Goal: Transaction & Acquisition: Purchase product/service

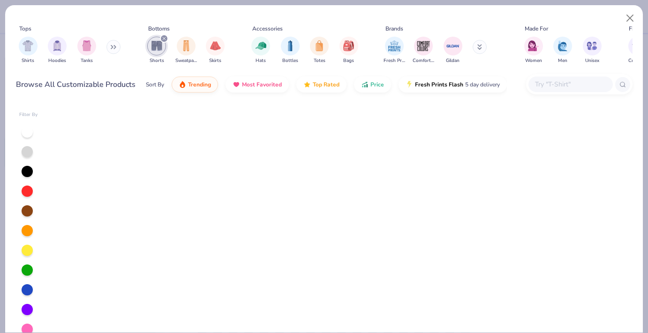
scroll to position [143, 0]
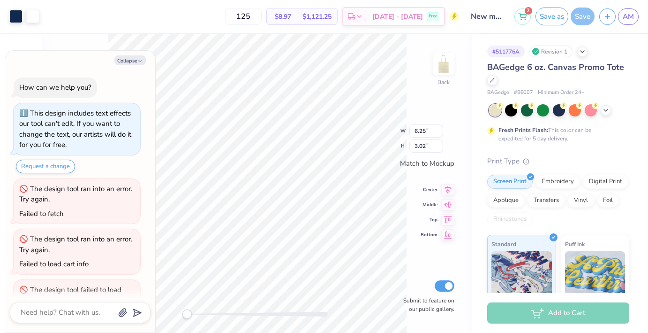
scroll to position [81, 0]
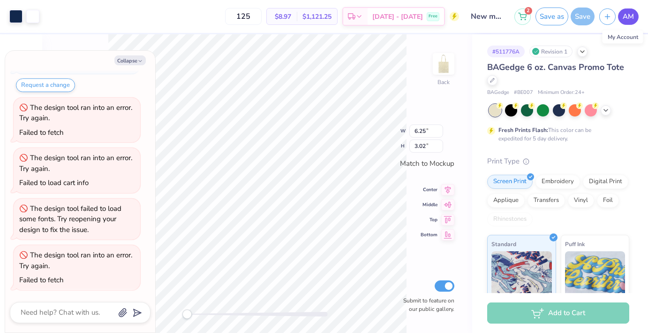
click at [632, 16] on span "AM" at bounding box center [628, 16] width 11 height 11
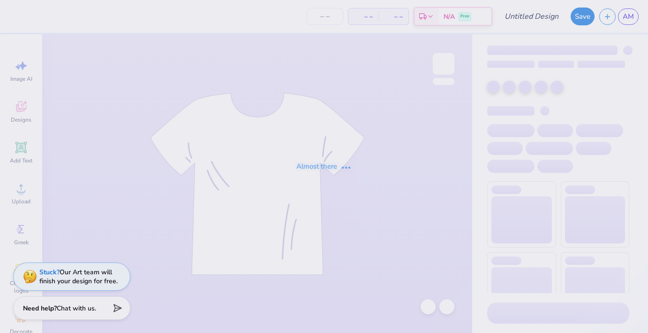
type input "new member shorts"
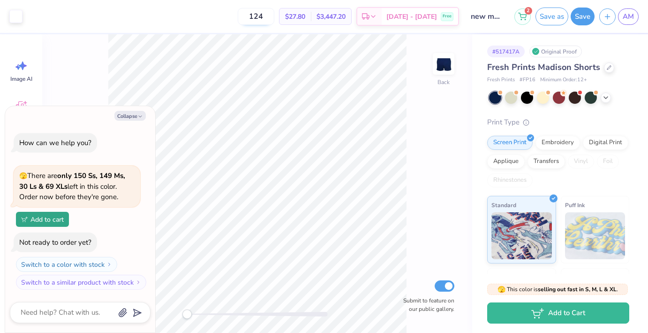
click at [274, 18] on input "124" at bounding box center [256, 16] width 37 height 17
type input "121"
type textarea "x"
type input "121"
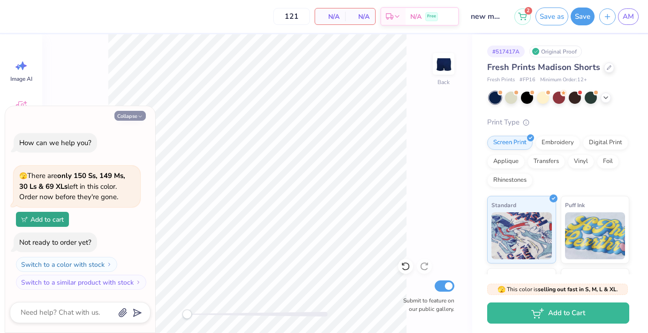
click at [135, 114] on button "Collapse" at bounding box center [129, 116] width 31 height 10
type textarea "x"
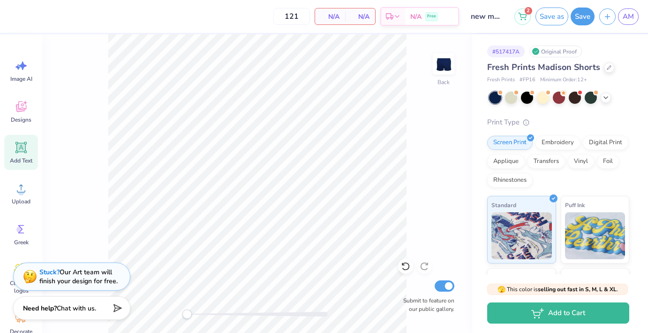
click at [18, 149] on icon at bounding box center [21, 147] width 9 height 9
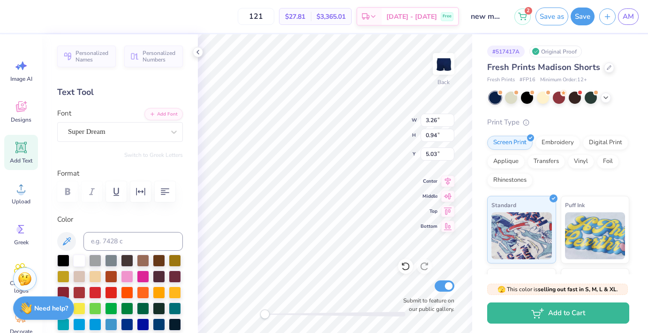
scroll to position [0, 1]
type textarea "Alpha Delta"
click at [625, 12] on span "AM" at bounding box center [628, 16] width 11 height 11
type textarea "Alpha Delta Pi"
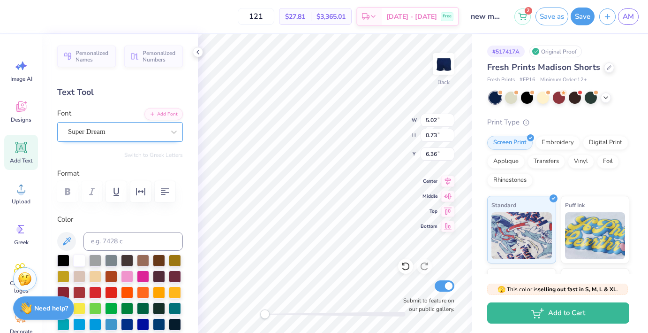
click at [124, 133] on div "Super Dream" at bounding box center [116, 131] width 98 height 15
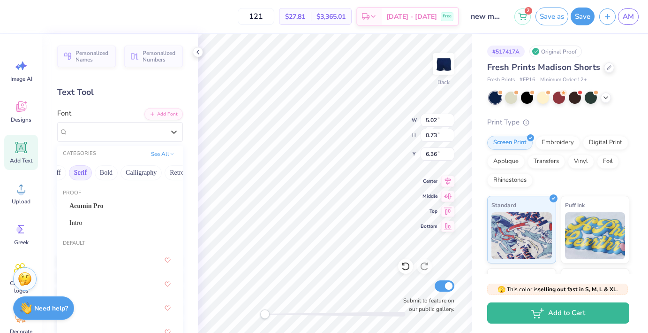
scroll to position [0, 101]
click at [121, 175] on button "Calligraphy" at bounding box center [131, 172] width 41 height 15
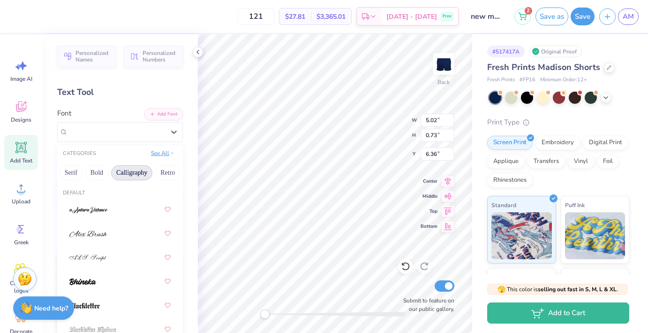
click at [163, 151] on button "See All" at bounding box center [162, 152] width 29 height 9
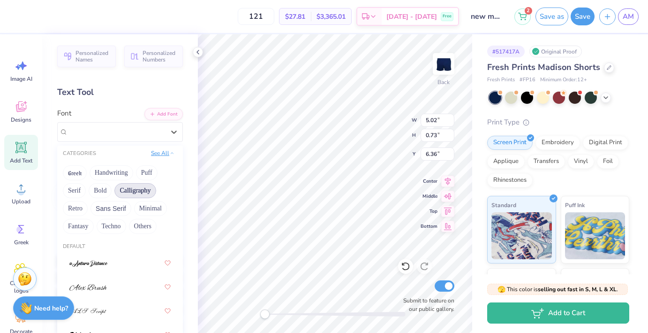
scroll to position [0, 0]
click at [163, 151] on button "See All" at bounding box center [162, 152] width 29 height 9
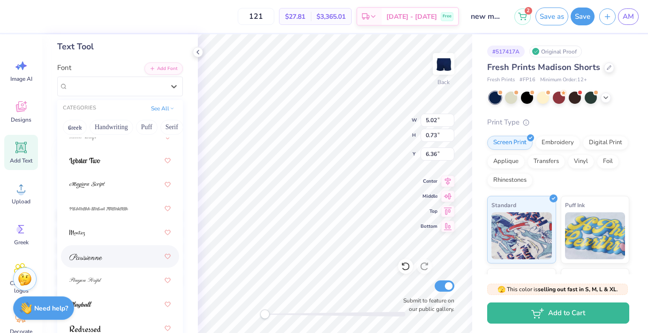
scroll to position [60, 0]
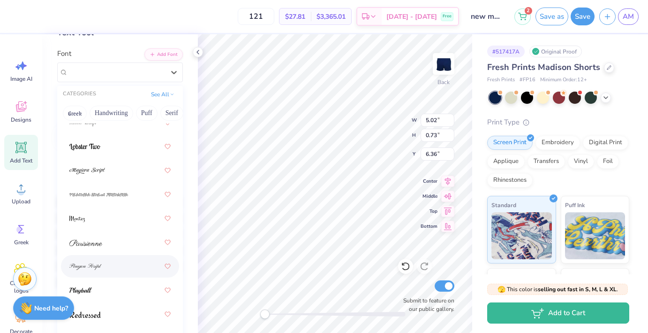
click at [114, 263] on div at bounding box center [119, 265] width 101 height 17
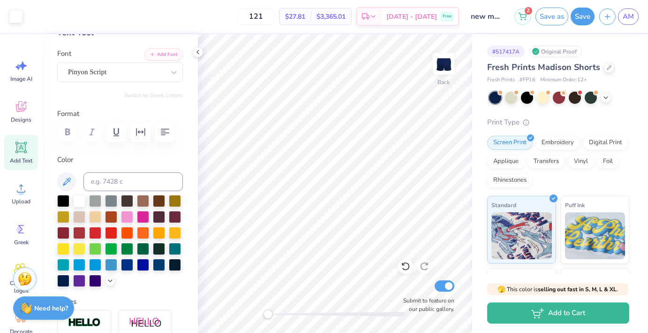
click at [268, 313] on div "Accessibility label" at bounding box center [267, 313] width 9 height 9
click at [21, 147] on icon at bounding box center [21, 147] width 9 height 9
type input "3.26"
type input "0.94"
type input "5.03"
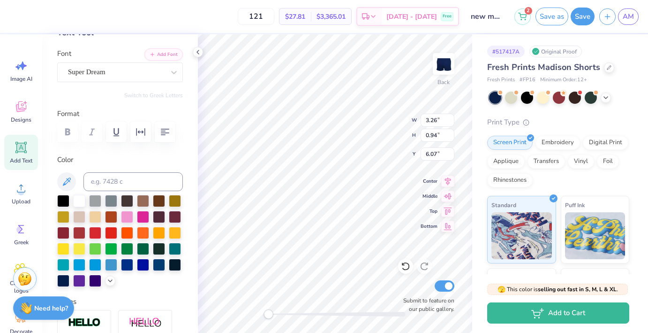
scroll to position [0, 0]
type textarea "SINCE 1851"
click at [125, 77] on div at bounding box center [116, 72] width 97 height 13
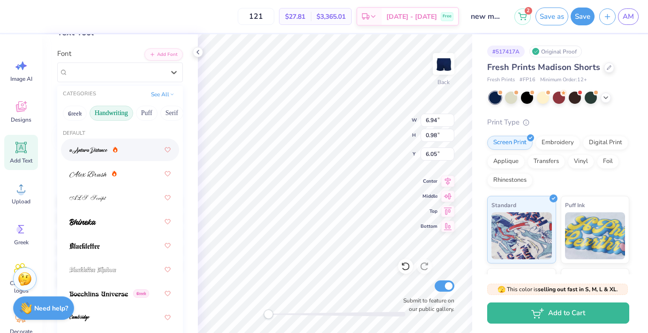
click at [108, 116] on button "Handwriting" at bounding box center [112, 113] width 44 height 15
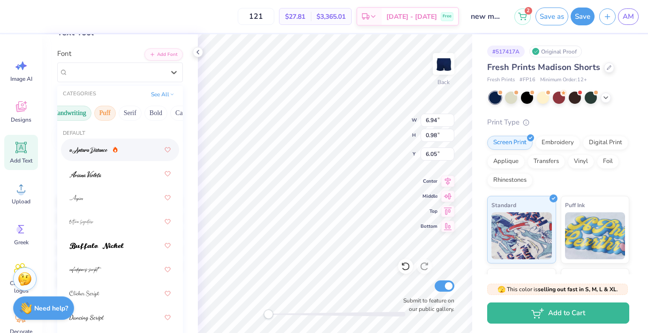
scroll to position [0, 95]
click at [102, 109] on button "Bold" at bounding box center [102, 113] width 23 height 15
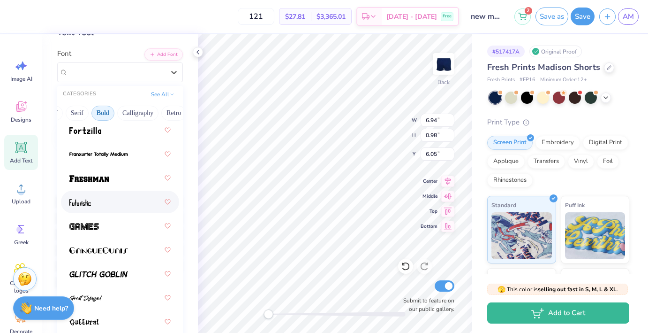
scroll to position [452, 0]
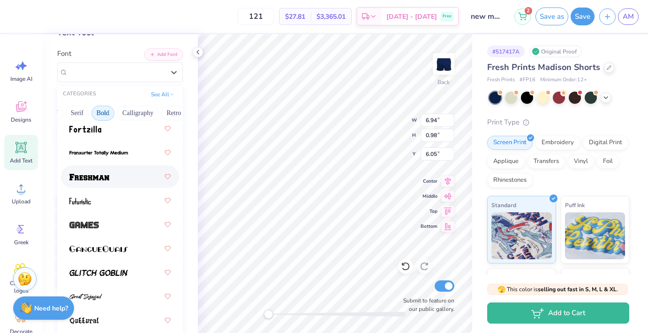
click at [100, 180] on img at bounding box center [89, 177] width 40 height 7
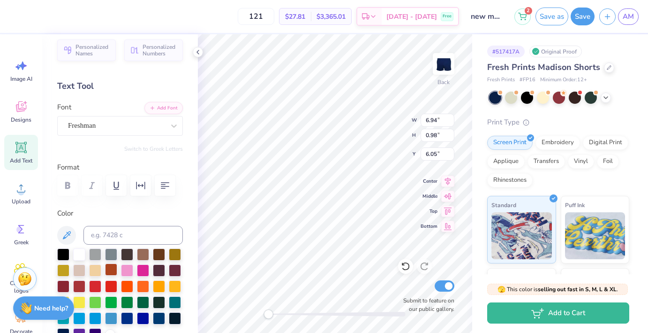
scroll to position [0, 0]
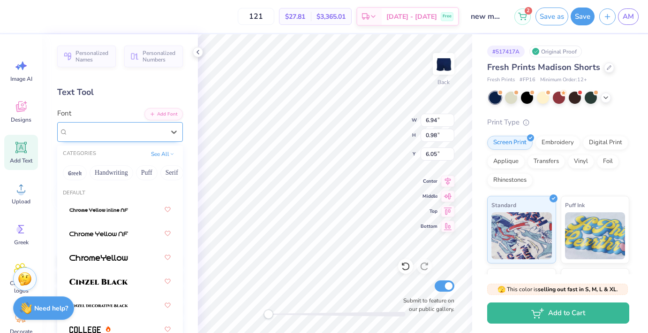
click at [102, 133] on div "Freshman" at bounding box center [116, 131] width 98 height 15
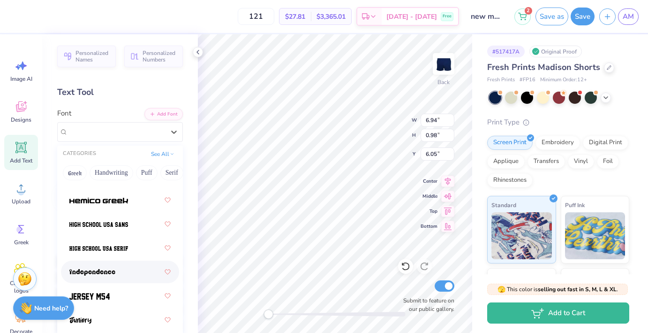
scroll to position [656, 0]
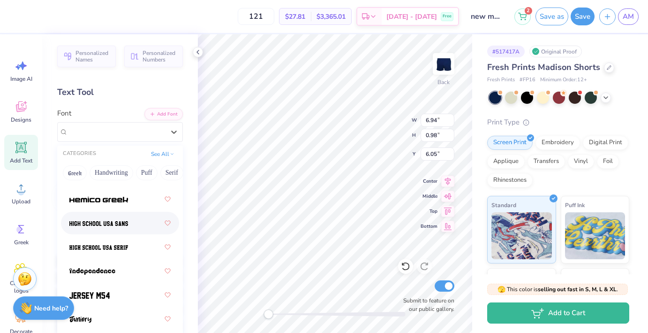
click at [109, 228] on div at bounding box center [119, 222] width 101 height 17
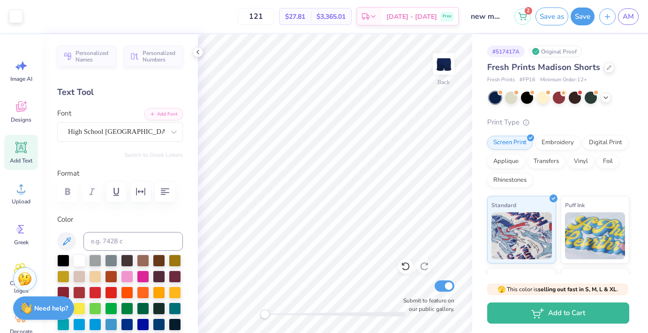
click at [254, 317] on div "Back Submit to feature on our public gallery." at bounding box center [335, 183] width 274 height 298
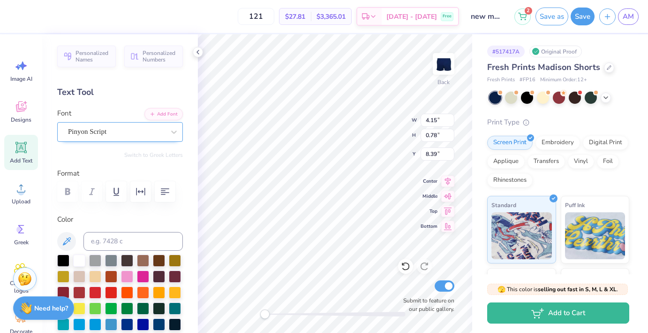
click at [89, 132] on div "Pinyon Script" at bounding box center [116, 131] width 98 height 15
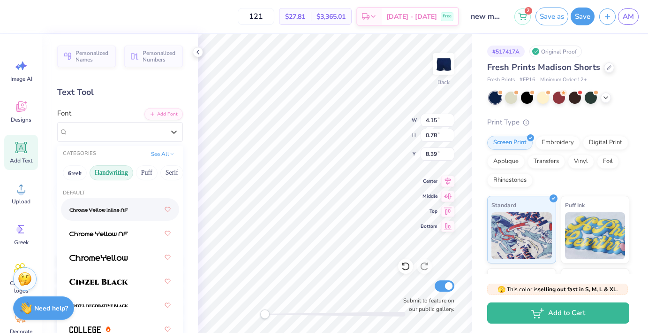
click at [111, 170] on button "Handwriting" at bounding box center [112, 172] width 44 height 15
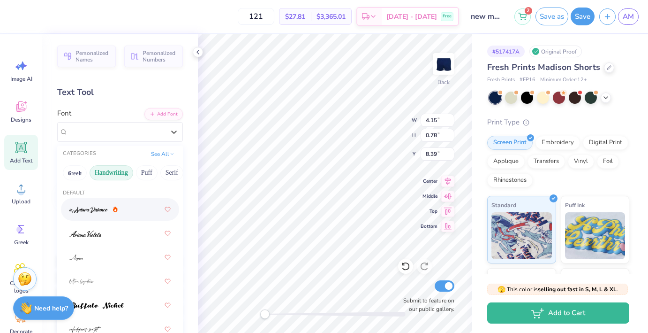
click at [129, 212] on div at bounding box center [119, 209] width 101 height 17
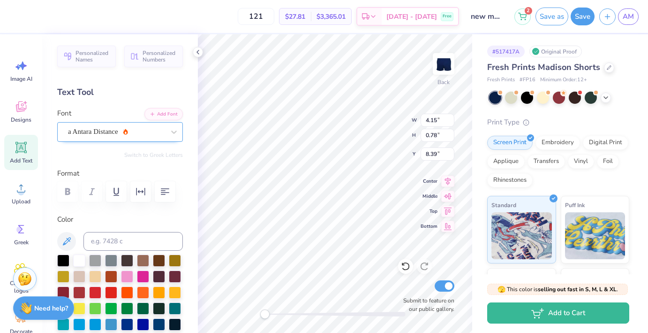
click at [105, 128] on div "a Antara Distance" at bounding box center [116, 131] width 98 height 15
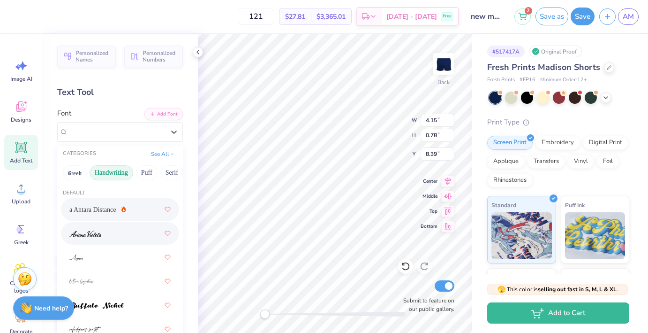
click at [114, 228] on div at bounding box center [119, 233] width 101 height 17
click at [100, 131] on div "Ariana Violeta" at bounding box center [116, 131] width 98 height 15
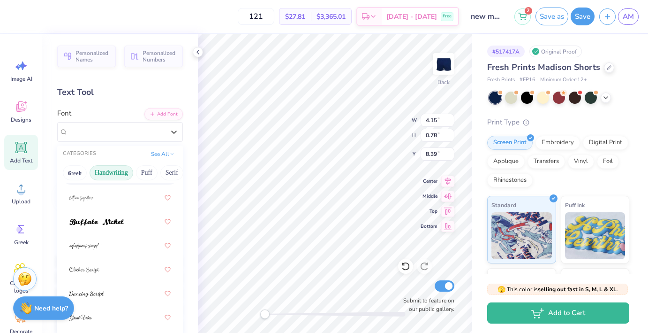
scroll to position [84, 0]
click at [114, 223] on img at bounding box center [96, 221] width 54 height 7
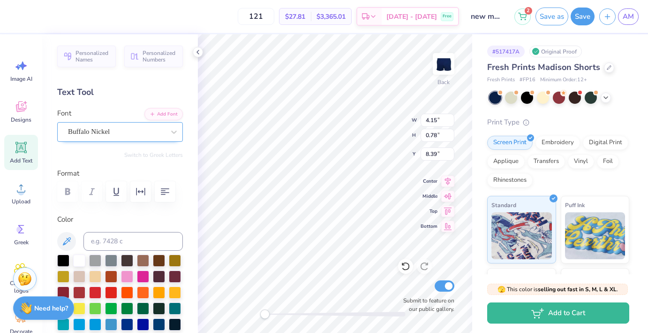
click at [91, 135] on div "Buffalo Nickel" at bounding box center [116, 131] width 98 height 15
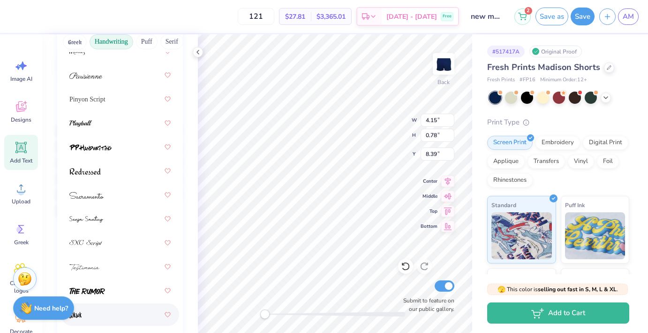
scroll to position [110, 0]
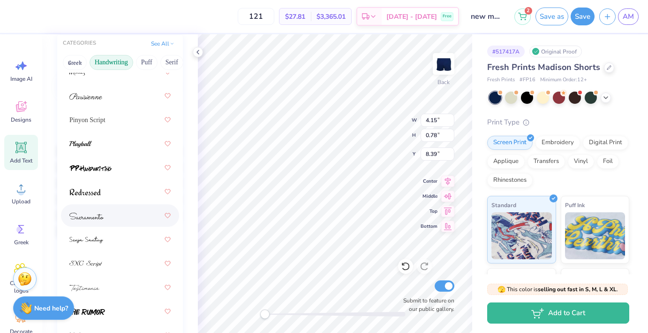
click at [108, 218] on div at bounding box center [119, 215] width 101 height 17
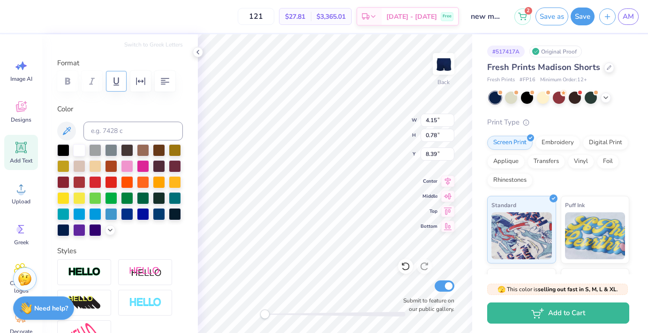
scroll to position [0, 0]
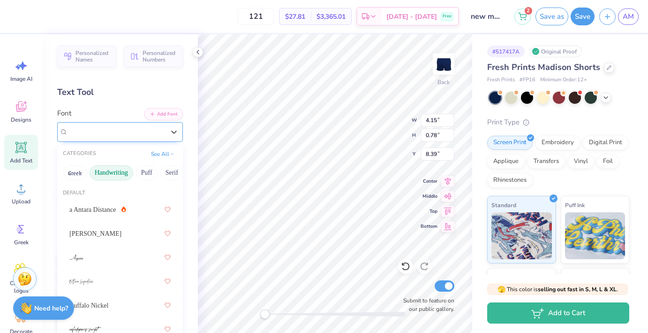
click at [82, 126] on div at bounding box center [116, 131] width 97 height 13
click at [146, 171] on button "Calligraphy" at bounding box center [153, 172] width 41 height 15
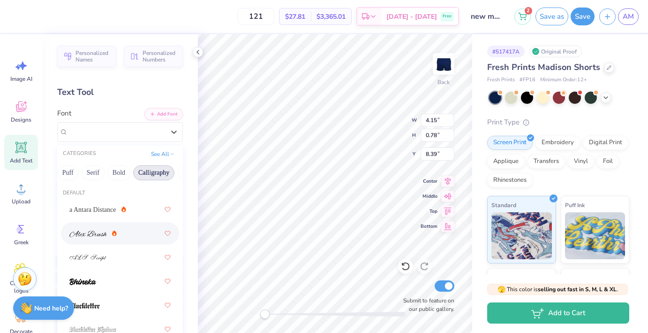
click at [129, 233] on div at bounding box center [119, 233] width 101 height 17
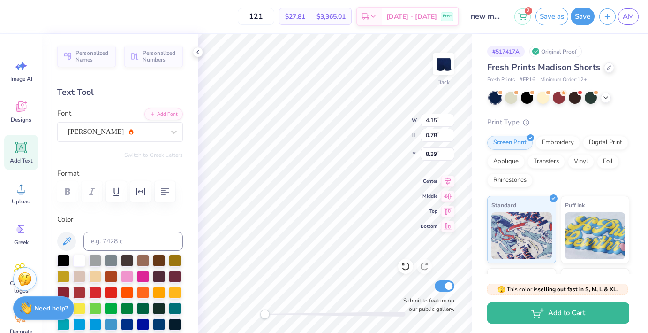
click at [108, 142] on div "Personalized Names Personalized Numbers Text Tool Add Font Font Alex Brush Swit…" at bounding box center [120, 183] width 156 height 298
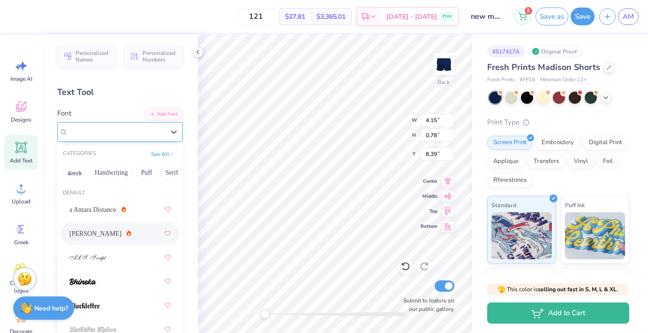
click at [107, 129] on div "Alex Brush" at bounding box center [116, 131] width 98 height 15
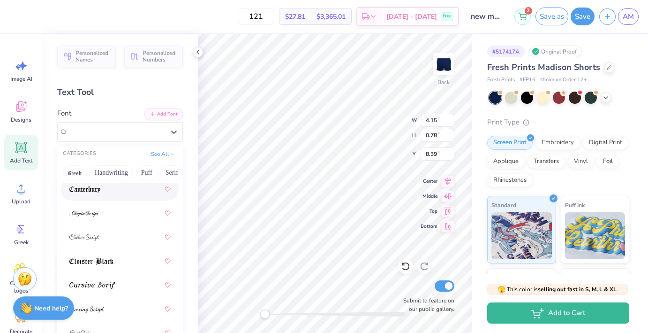
scroll to position [212, 0]
click at [120, 217] on div at bounding box center [119, 212] width 101 height 17
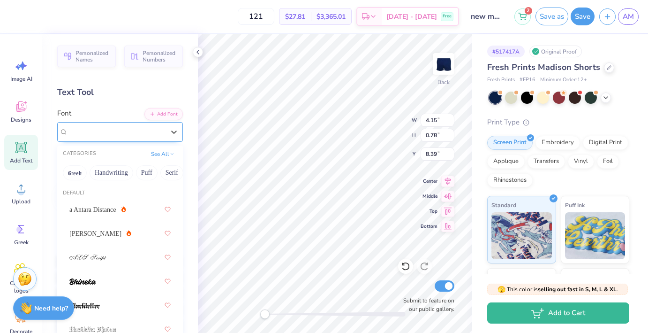
click at [105, 134] on div "ChopinScript" at bounding box center [116, 131] width 98 height 15
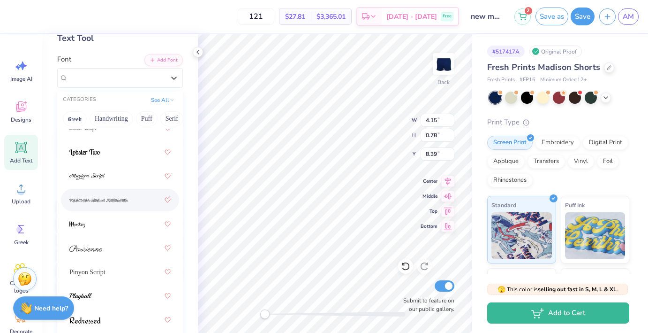
scroll to position [63, 0]
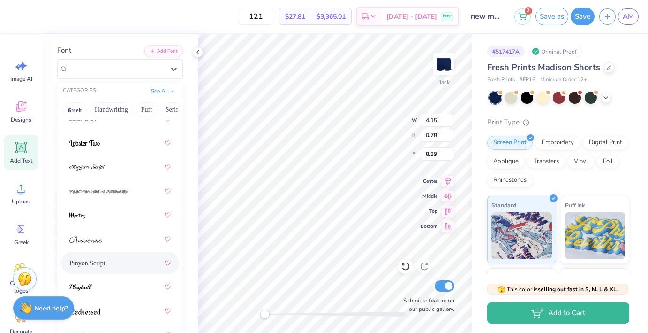
click at [109, 262] on div "Pinyon Script" at bounding box center [119, 262] width 101 height 17
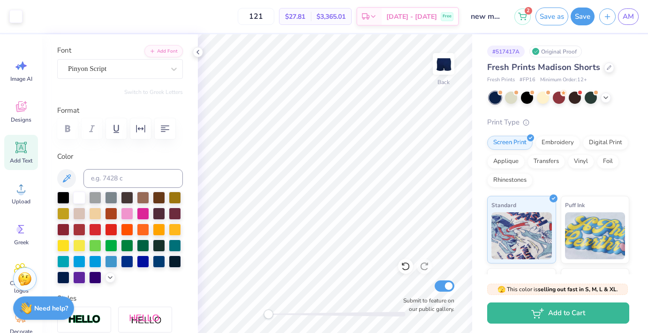
click at [268, 314] on div "Accessibility label" at bounding box center [268, 313] width 9 height 9
click at [240, 310] on div "Back Submit to feature on our public gallery." at bounding box center [335, 183] width 274 height 298
click at [579, 17] on button "Save" at bounding box center [583, 15] width 24 height 18
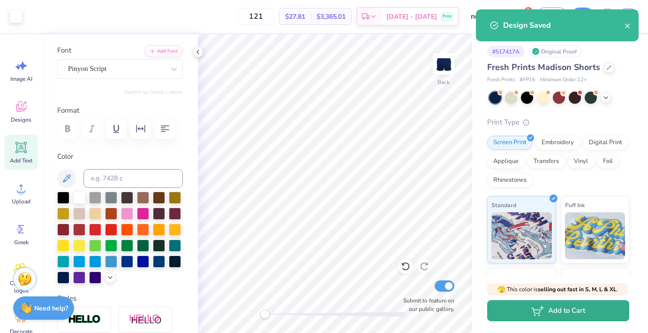
click at [545, 309] on button "Add to Cart" at bounding box center [558, 310] width 142 height 21
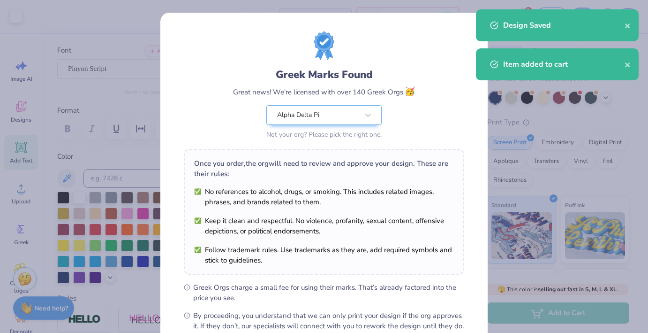
scroll to position [106, 0]
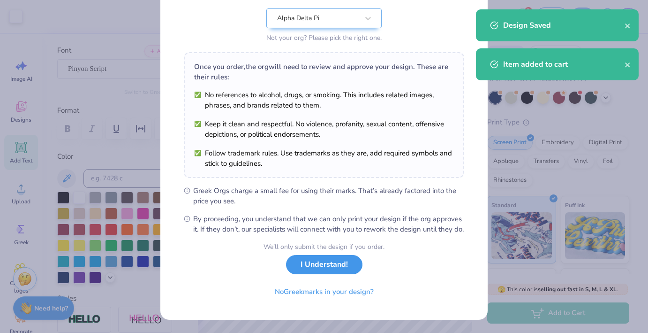
click at [341, 265] on button "I Understand!" at bounding box center [324, 264] width 76 height 19
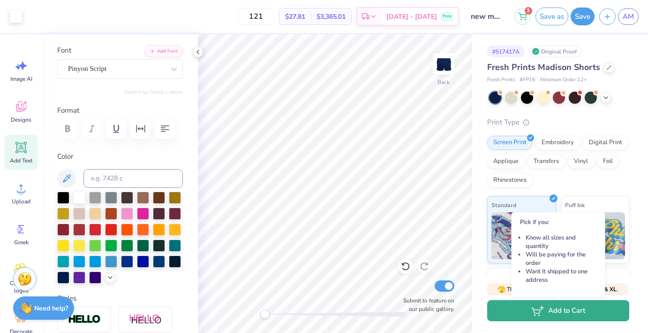
click at [551, 314] on button "Add to Cart" at bounding box center [558, 310] width 142 height 21
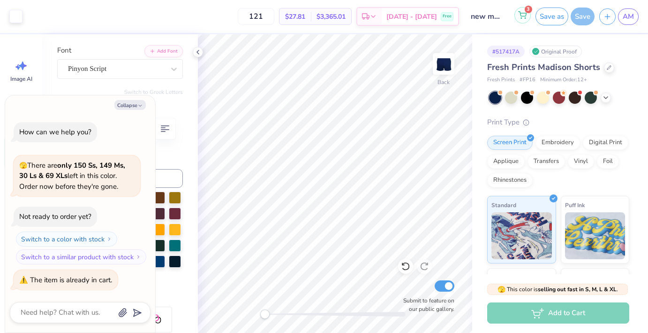
click at [528, 17] on button "3" at bounding box center [523, 15] width 16 height 16
type textarea "x"
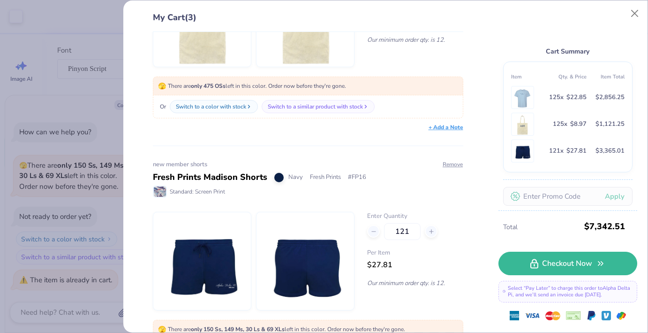
scroll to position [322, 0]
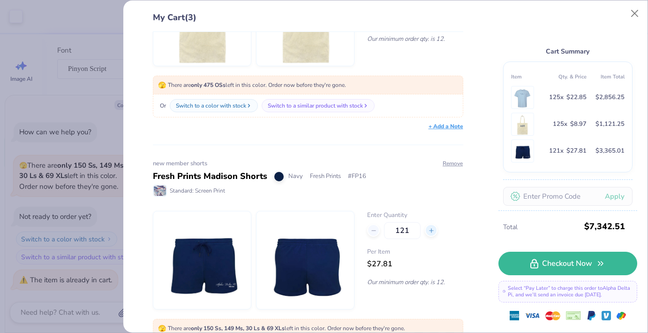
click at [433, 231] on icon at bounding box center [431, 230] width 7 height 7
type input "122"
type textarea "x"
type input "122"
type textarea "x"
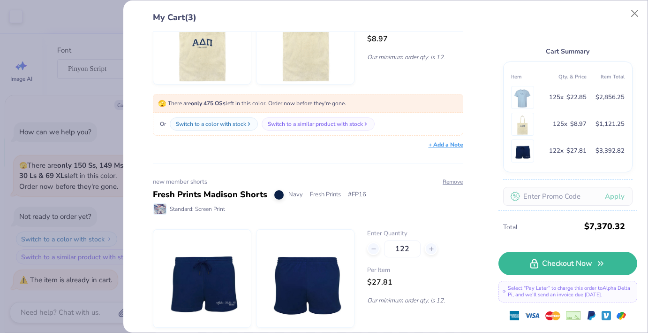
scroll to position [373, 0]
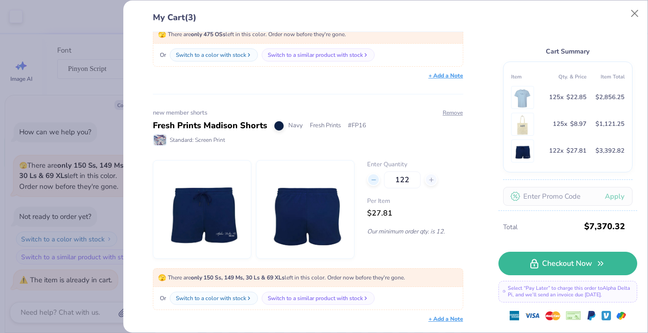
click at [376, 182] on icon at bounding box center [374, 179] width 7 height 7
type input "121"
type textarea "x"
type input "121"
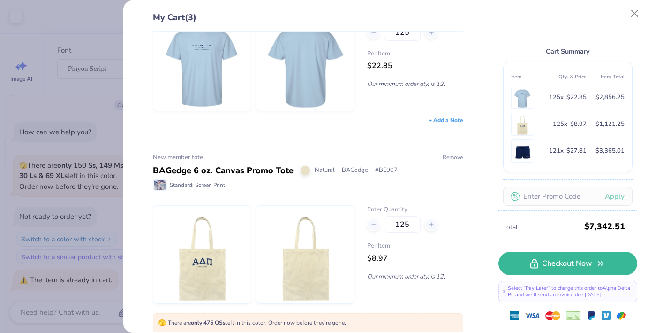
type textarea "x"
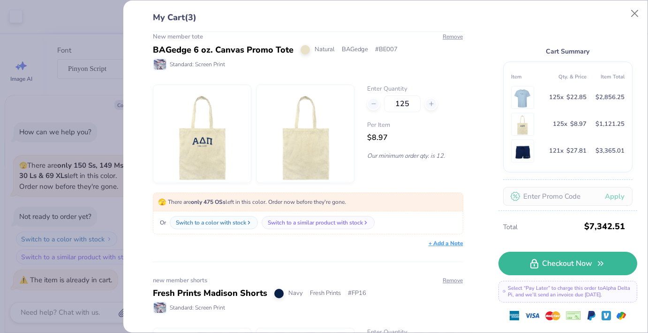
scroll to position [207, 0]
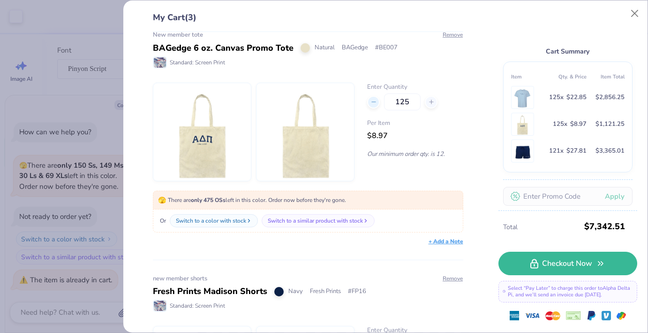
click at [374, 99] on icon at bounding box center [374, 101] width 7 height 7
type input "124"
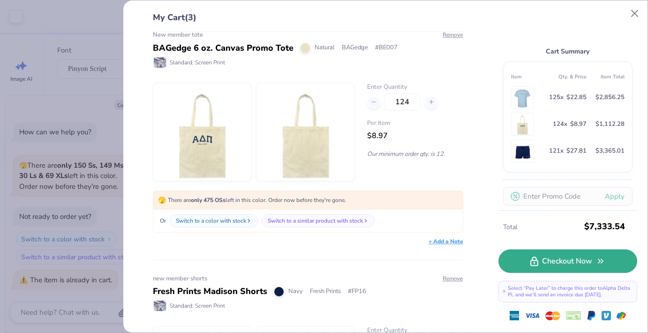
click at [582, 260] on link "Checkout Now" at bounding box center [568, 260] width 139 height 23
type textarea "x"
type input "124"
type input "122"
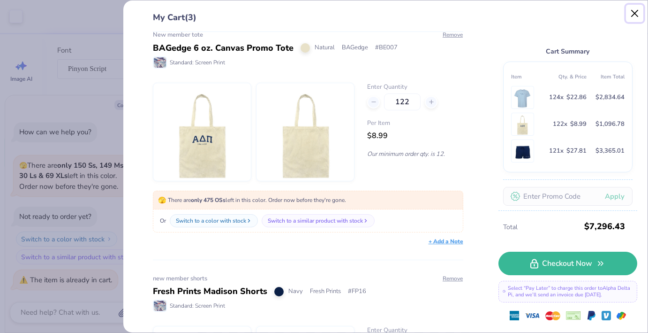
click at [632, 13] on button "Close" at bounding box center [635, 14] width 18 height 18
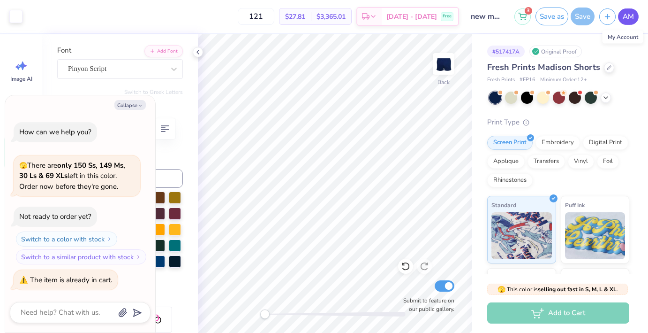
click at [630, 16] on span "AM" at bounding box center [628, 16] width 11 height 11
